Goal: Check status

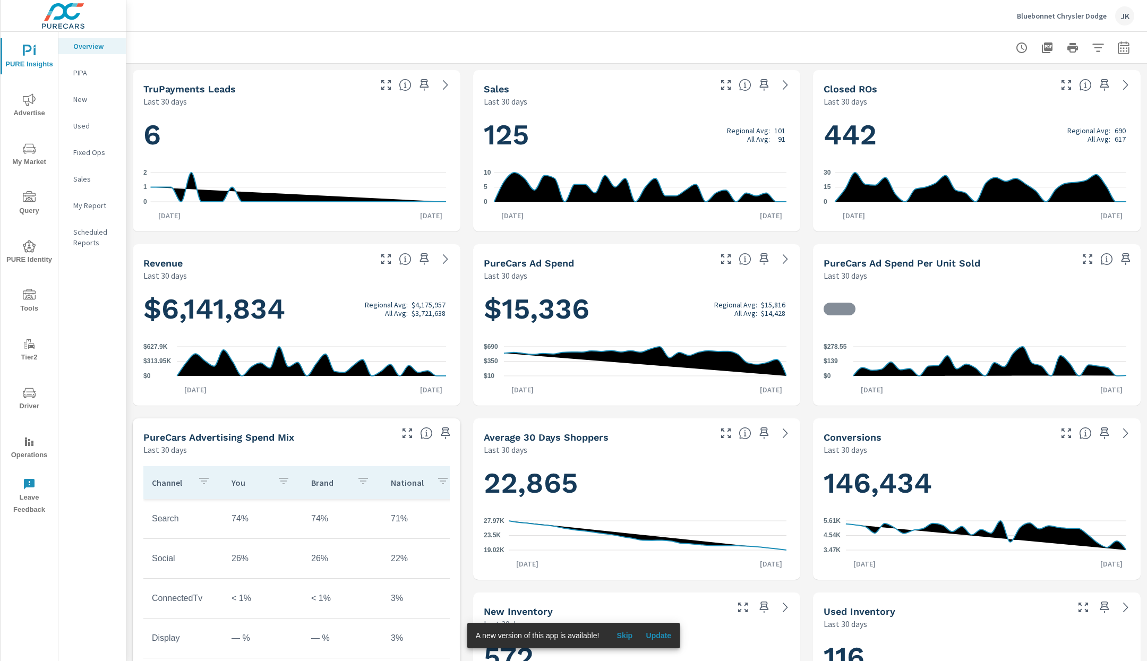
click at [27, 104] on icon "nav menu" at bounding box center [29, 99] width 13 height 13
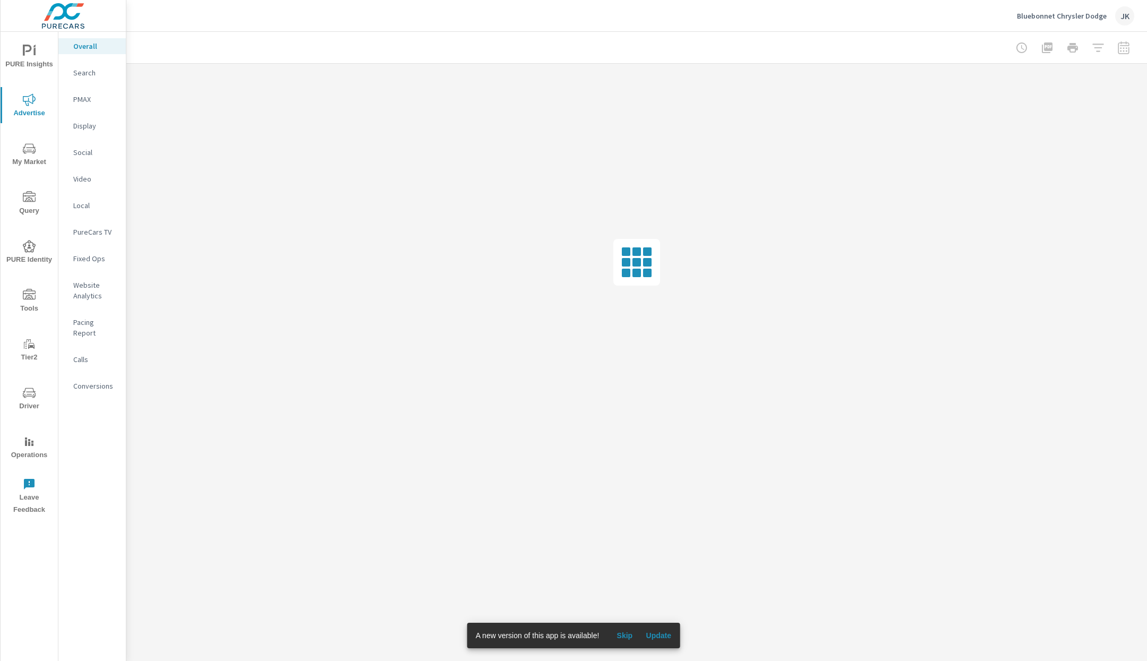
click at [88, 323] on p "Pacing Report" at bounding box center [95, 327] width 44 height 21
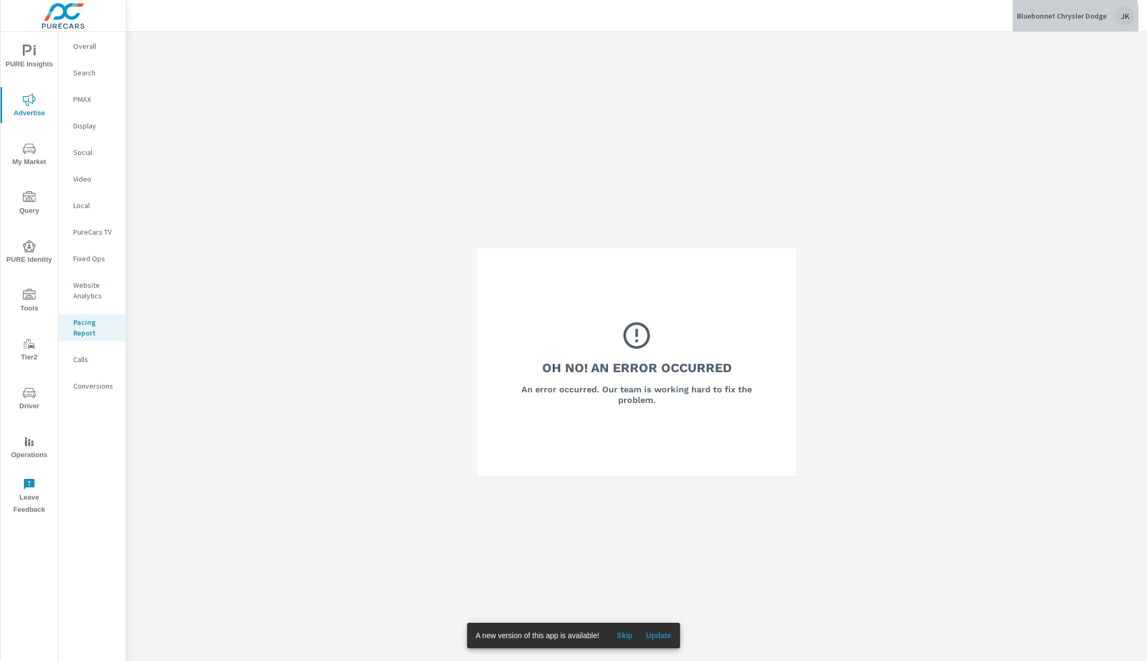
click at [1054, 18] on p "Bluebonnet Chrysler Dodge" at bounding box center [1062, 16] width 90 height 10
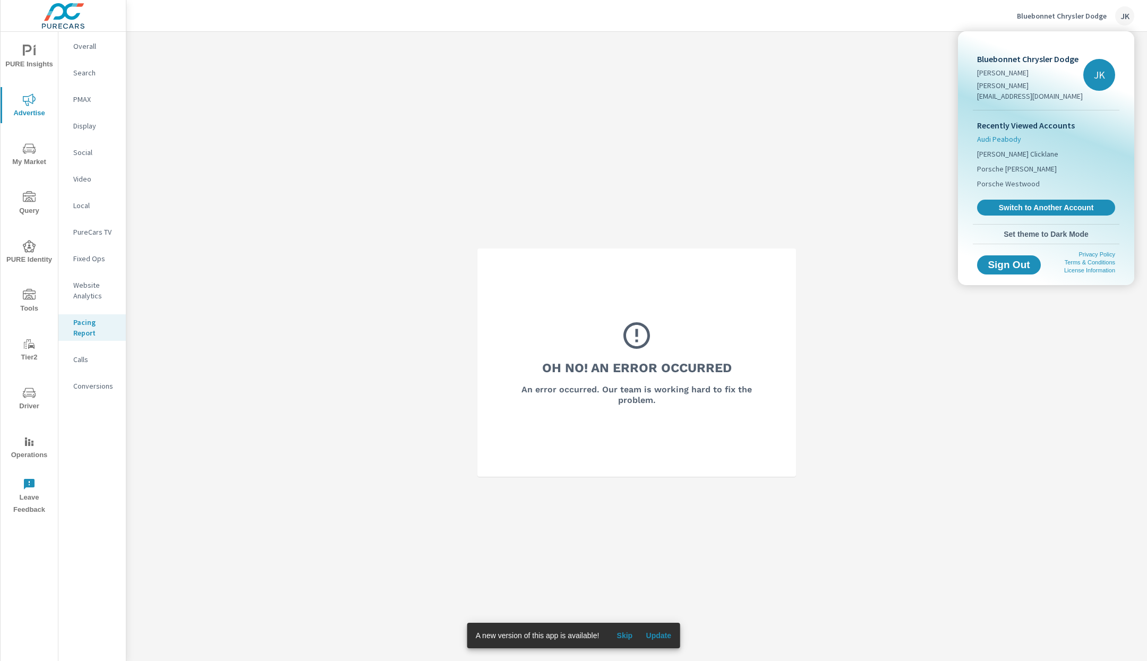
click at [1012, 134] on span "Audi Peabody" at bounding box center [999, 139] width 44 height 11
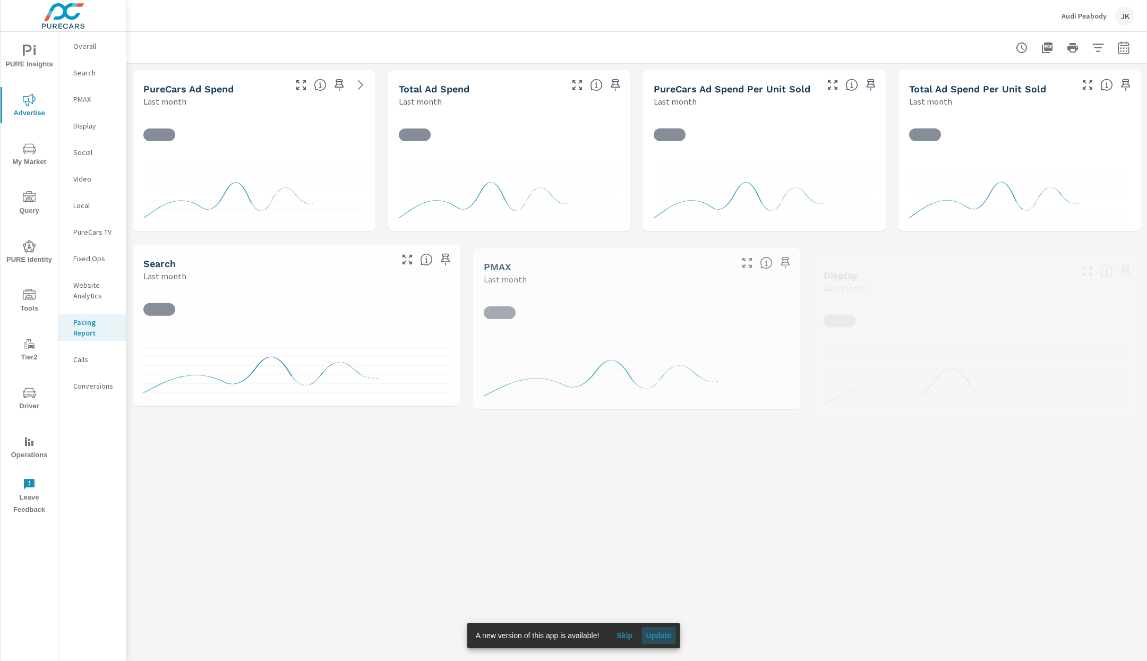
click at [668, 639] on span "Update" at bounding box center [658, 636] width 25 height 10
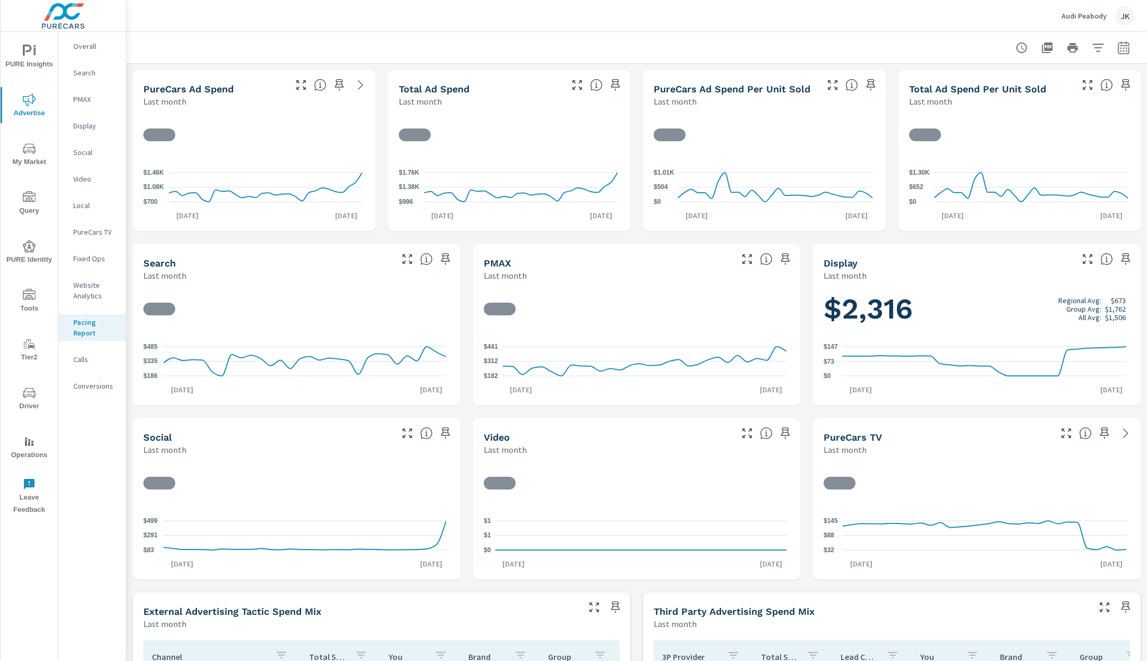
scroll to position [273, 0]
